Goal: Find specific page/section: Find specific page/section

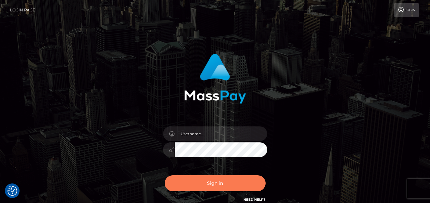
checkbox input "true"
type input "denise"
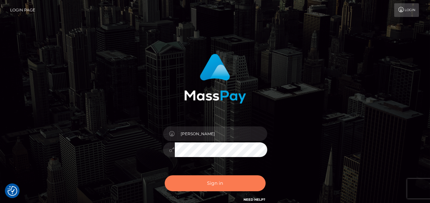
click at [205, 183] on button "Sign in" at bounding box center [215, 183] width 101 height 16
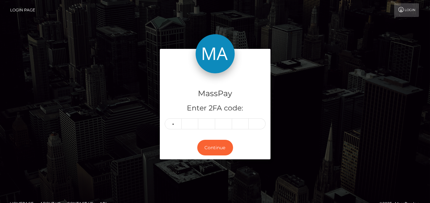
type input "5"
type input "4"
type input "8"
type input "4"
type input "7"
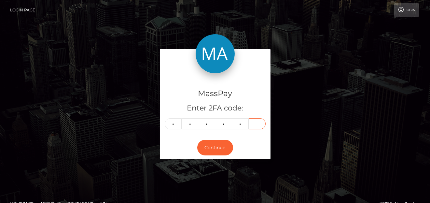
type input "2"
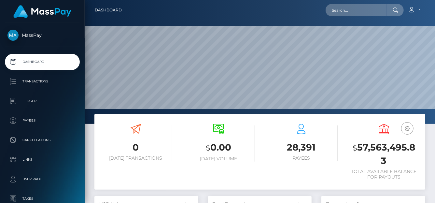
scroll to position [115, 104]
click at [339, 13] on input "text" at bounding box center [356, 10] width 61 height 12
paste input "daliaeema@gmail.com"
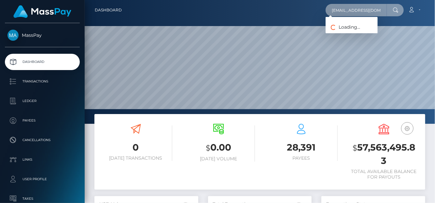
type input "daliaeema@gmail.com"
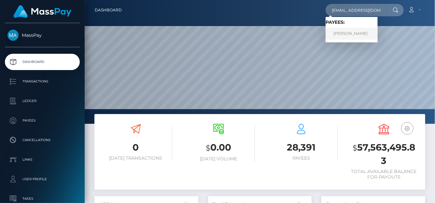
click at [348, 32] on link "JOYCE DE NIEVA CUDEN" at bounding box center [352, 34] width 52 height 12
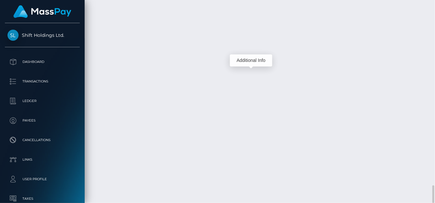
scroll to position [78, 104]
click at [390, 64] on div "Force status update" at bounding box center [386, 57] width 48 height 16
click at [389, 64] on div "Force status update" at bounding box center [386, 57] width 48 height 16
click at [388, 64] on body "Shift Holdings Ltd. Dashboard Transactions Ledger Payees Links Taxes" at bounding box center [217, 101] width 435 height 203
drag, startPoint x: 209, startPoint y: 50, endPoint x: 178, endPoint y: 55, distance: 31.9
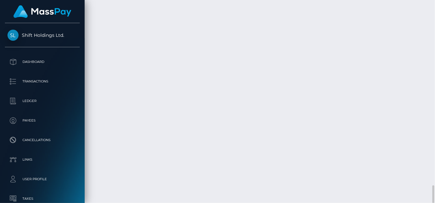
copy td "80f81831-6341-4443-bf63-b0081b1ed10e"
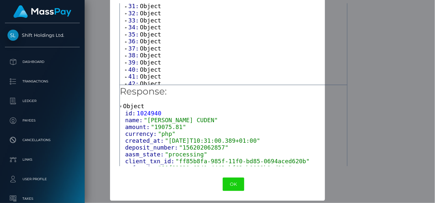
scroll to position [250, 0]
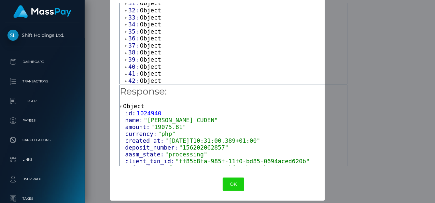
click at [129, 79] on span "42:" at bounding box center [134, 80] width 12 height 7
click at [132, 59] on span "41:" at bounding box center [134, 59] width 12 height 7
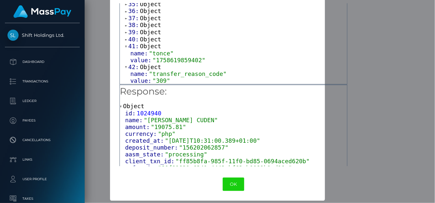
scroll to position [245, 0]
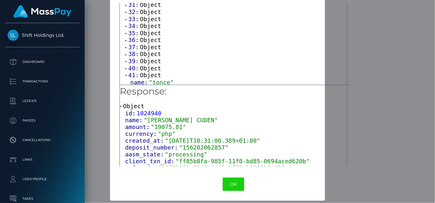
click at [356, 35] on div "× Payload Output: Array [ 43 ] 0: Object 1: Object 2: Object 3: Object 4: Objec…" at bounding box center [217, 101] width 435 height 203
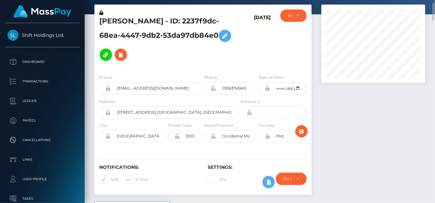
scroll to position [0, 0]
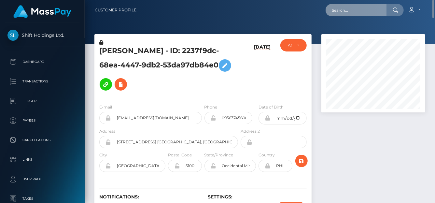
click at [351, 9] on input "text" at bounding box center [356, 10] width 61 height 12
paste input "1336937624"
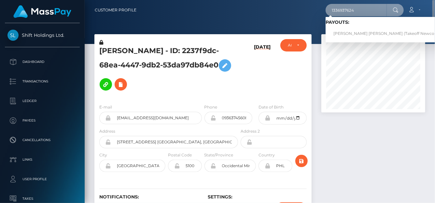
type input "1336937624"
click at [347, 33] on link "SHAMOYA MONIQUE ABIGAIL HUTCHINSON (Takeoff Newco Inc - Club Fans)" at bounding box center [400, 34] width 148 height 12
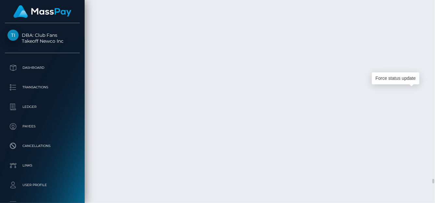
scroll to position [78, 104]
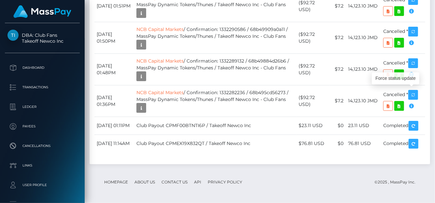
scroll to position [0, 0]
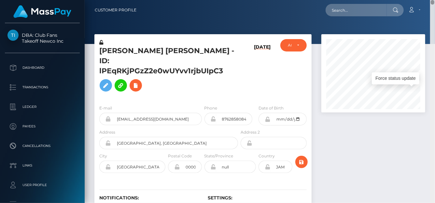
drag, startPoint x: 432, startPoint y: 144, endPoint x: 410, endPoint y: -28, distance: 174.0
click at [410, 0] on html "DBA: Club Fans Takeoff Newco Inc Dashboard Transactions Ledger Payees" at bounding box center [217, 101] width 435 height 203
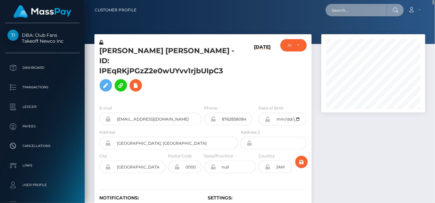
click at [364, 9] on input "text" at bounding box center [356, 10] width 61 height 12
paste input "annalisemorris86@gmail.com"
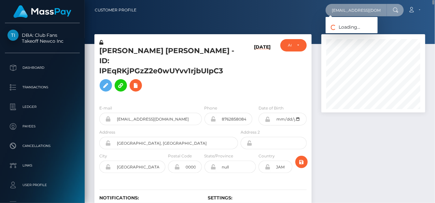
scroll to position [0, 10]
type input "annalisemorris86@gmail.com"
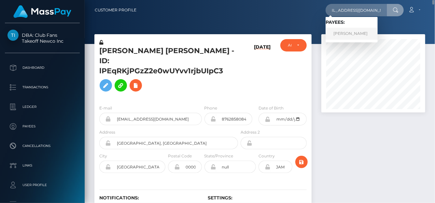
click at [342, 33] on link "ANNALISE ALICIA MORRIS BASWELL" at bounding box center [352, 34] width 52 height 12
